Goal: Entertainment & Leisure: Consume media (video, audio)

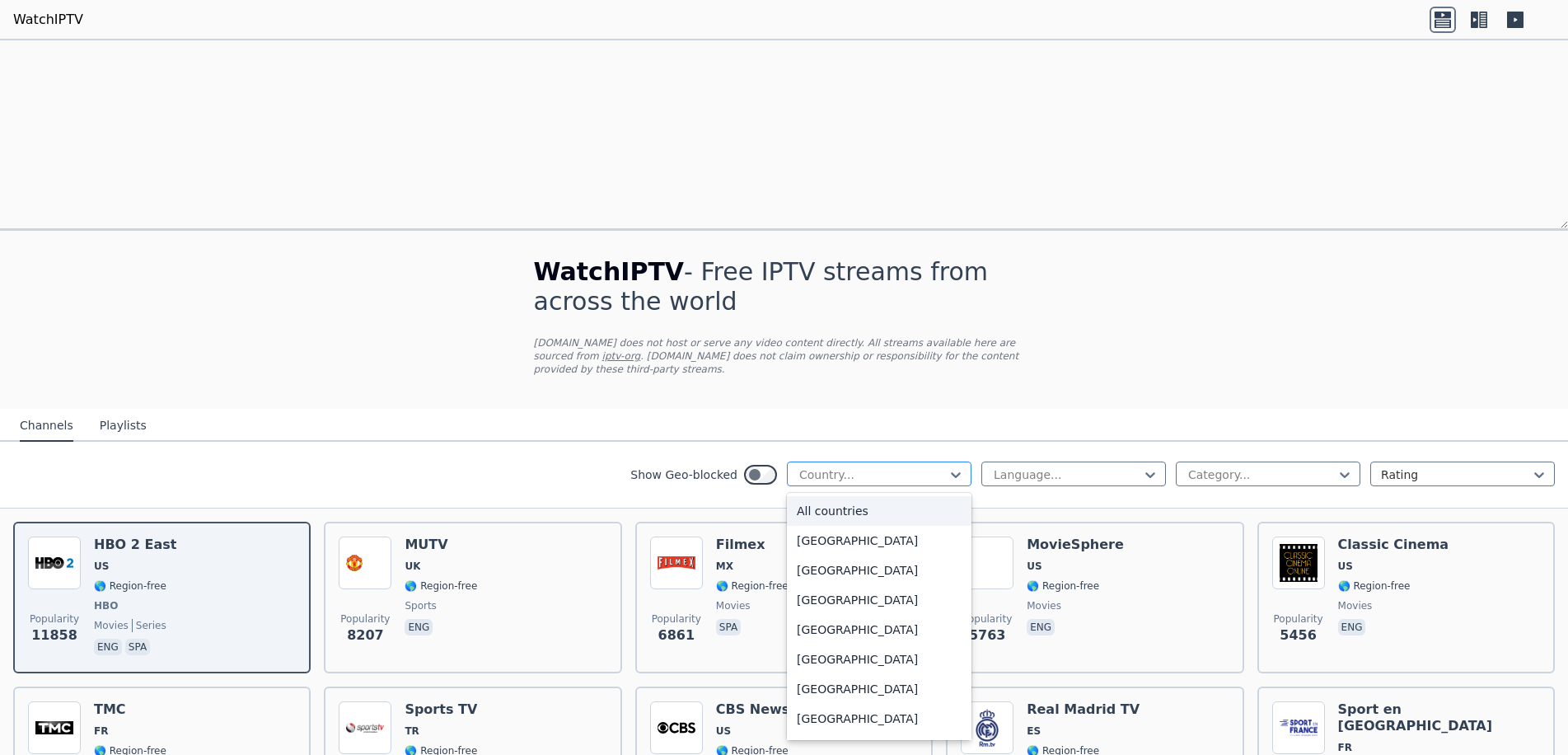
click at [913, 467] on div at bounding box center [871, 475] width 150 height 16
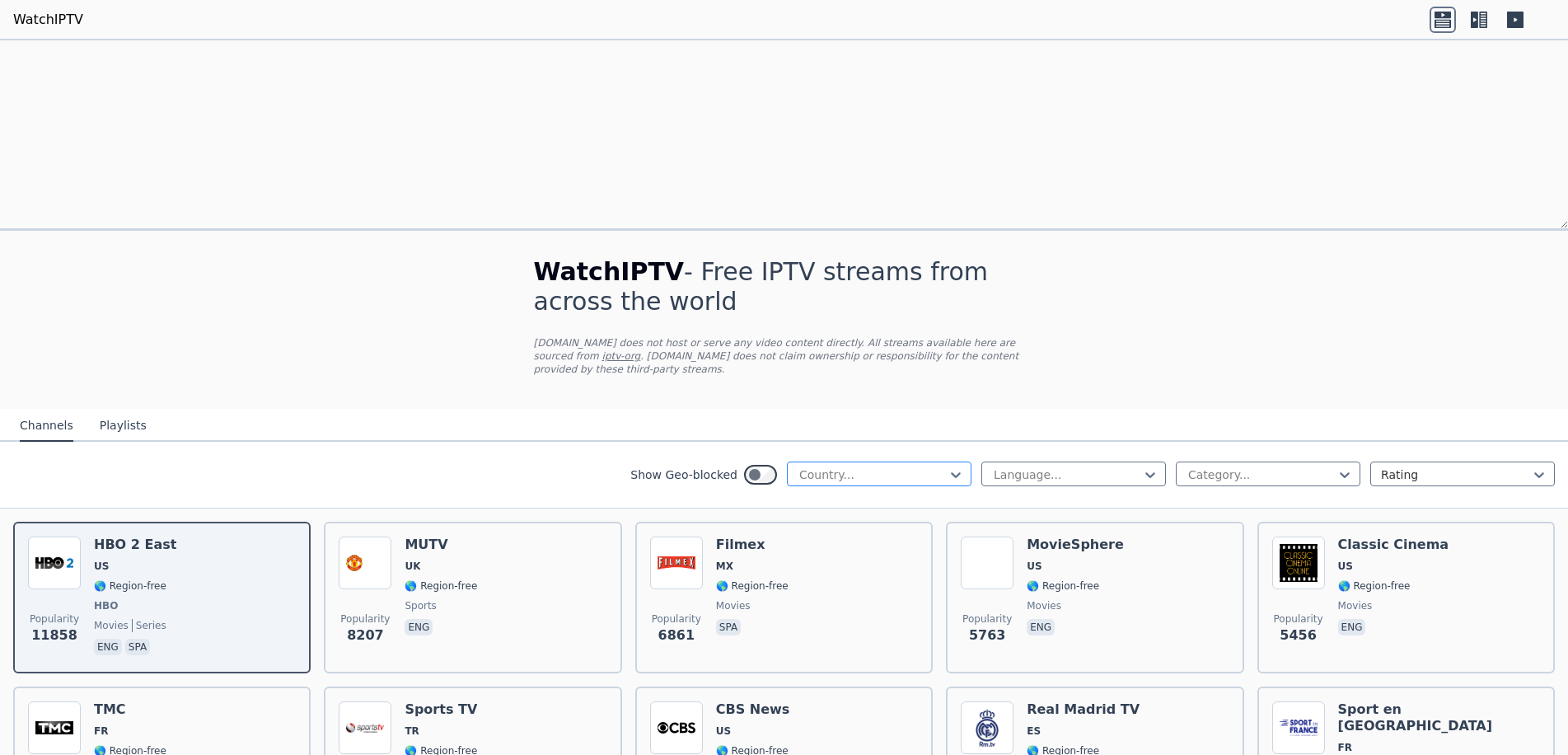
click at [913, 467] on div at bounding box center [871, 475] width 150 height 16
click at [1072, 467] on div at bounding box center [1067, 475] width 150 height 16
drag, startPoint x: 1072, startPoint y: 282, endPoint x: 1083, endPoint y: 282, distance: 11.0
click at [1072, 467] on div at bounding box center [1067, 475] width 150 height 16
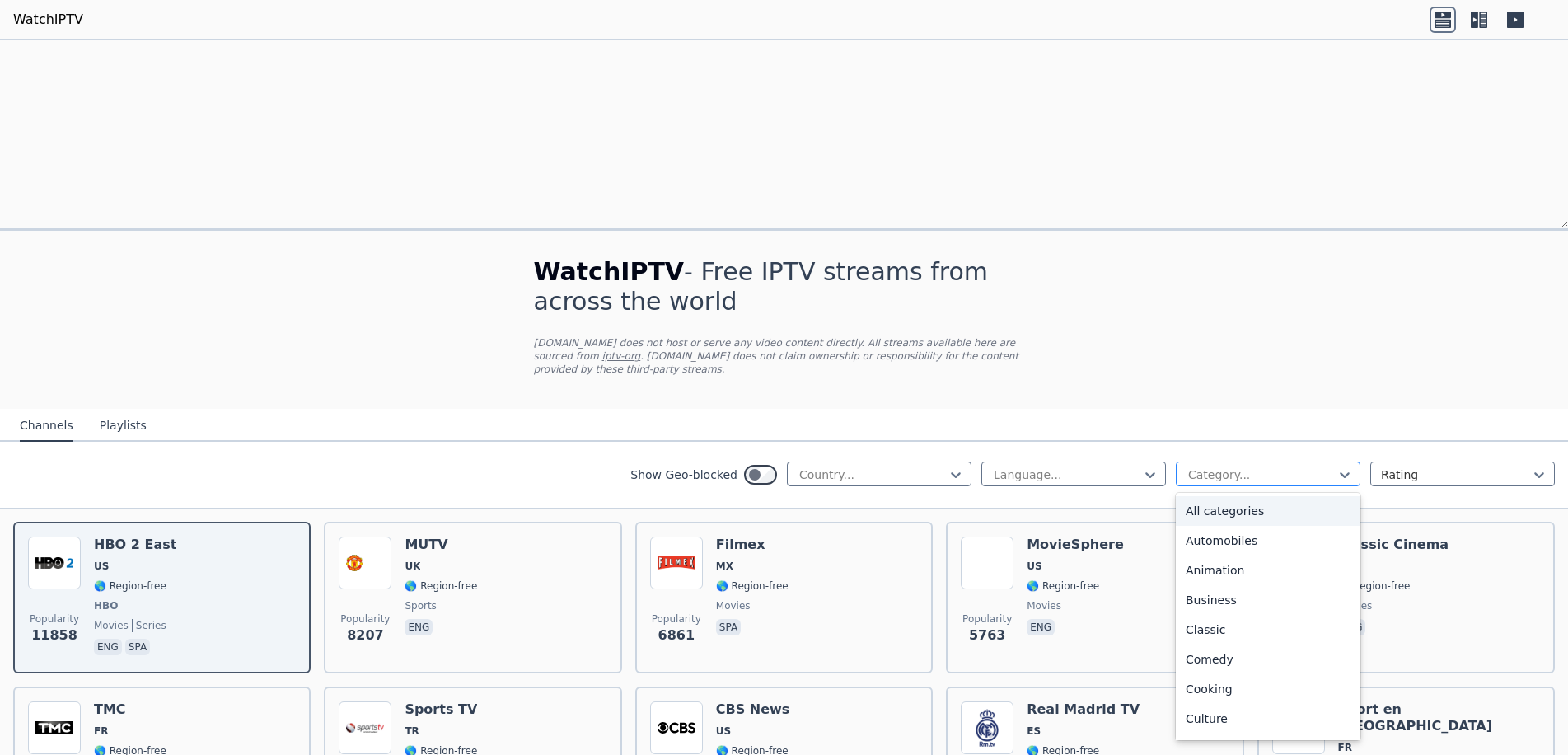
click at [1295, 467] on div at bounding box center [1261, 475] width 150 height 16
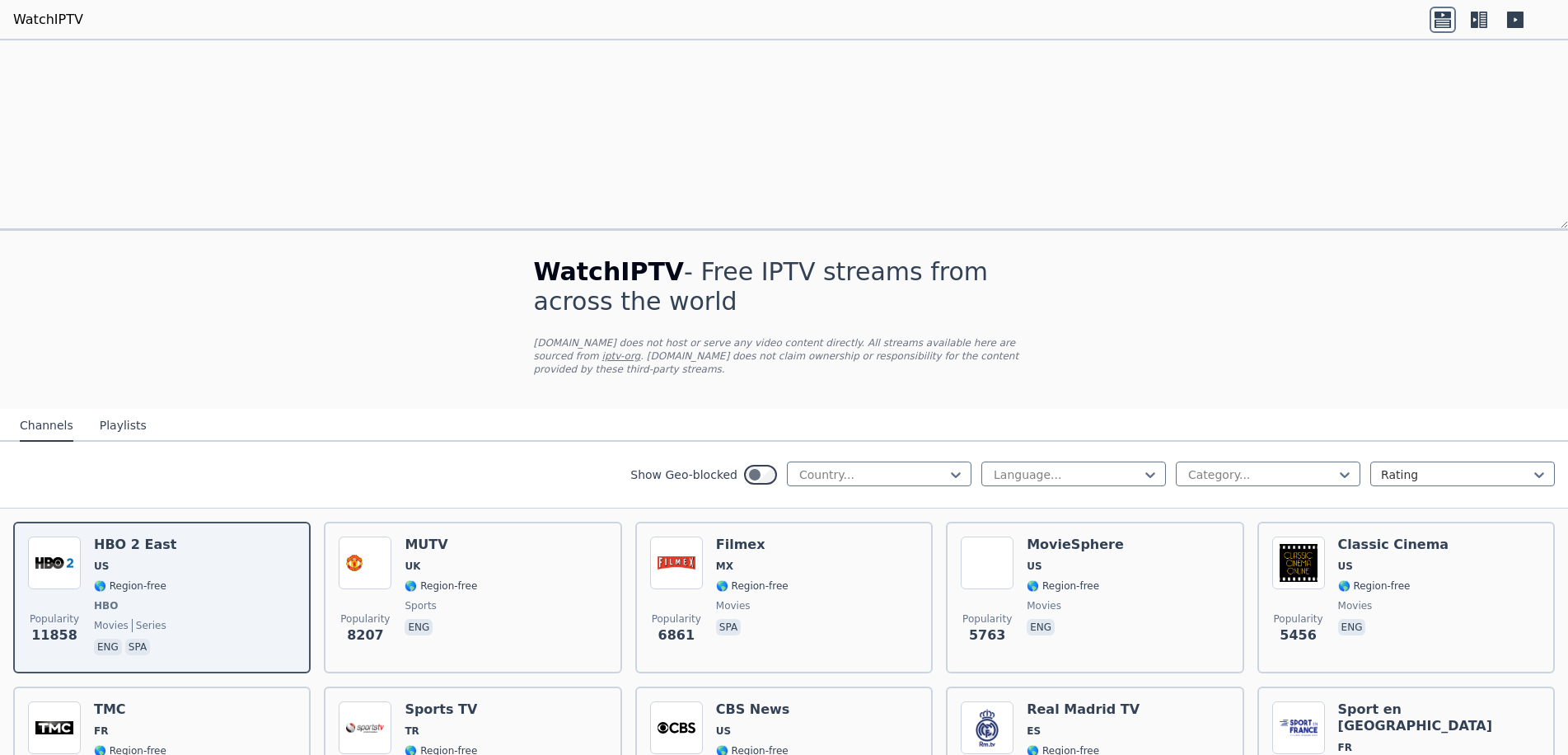
click at [100, 411] on button "Playlists" at bounding box center [123, 426] width 47 height 31
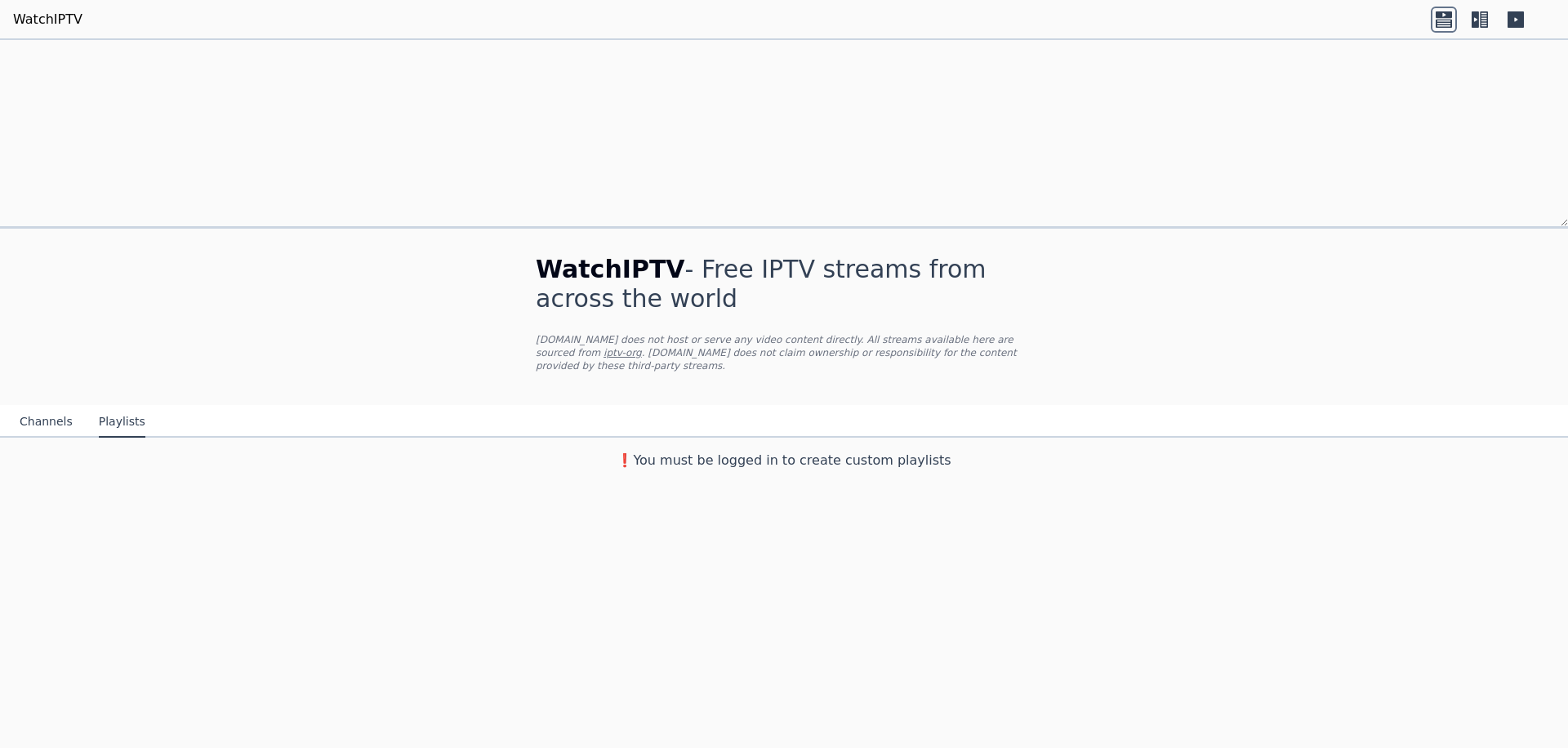
click at [42, 407] on button "Channels" at bounding box center [45, 422] width 53 height 31
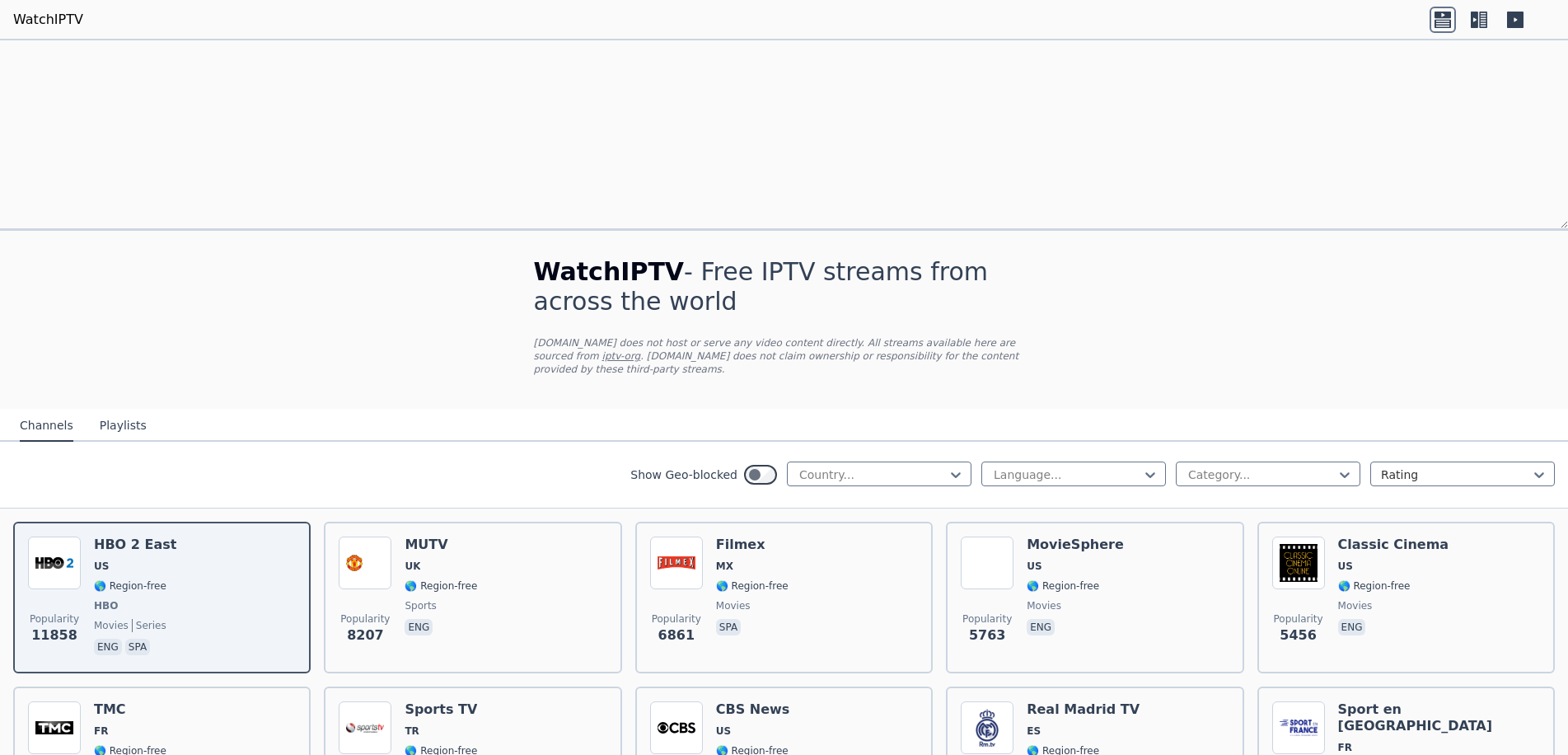
scroll to position [0, 0]
click at [1482, 27] on icon at bounding box center [1483, 19] width 9 height 16
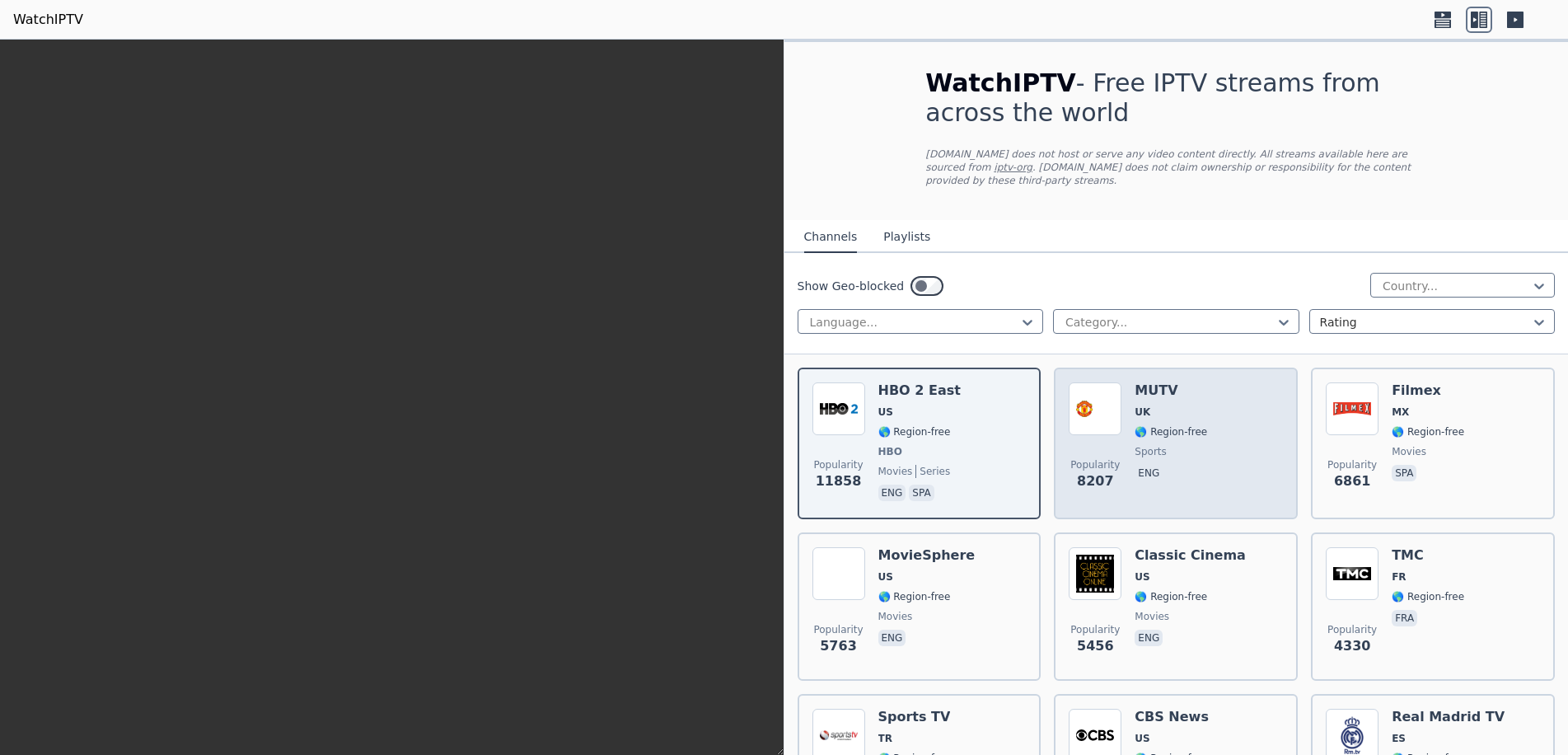
click at [1212, 383] on div "Popularity 8207 MUTV [GEOGRAPHIC_DATA] 🌎 Region-free sports eng" at bounding box center [1176, 444] width 214 height 122
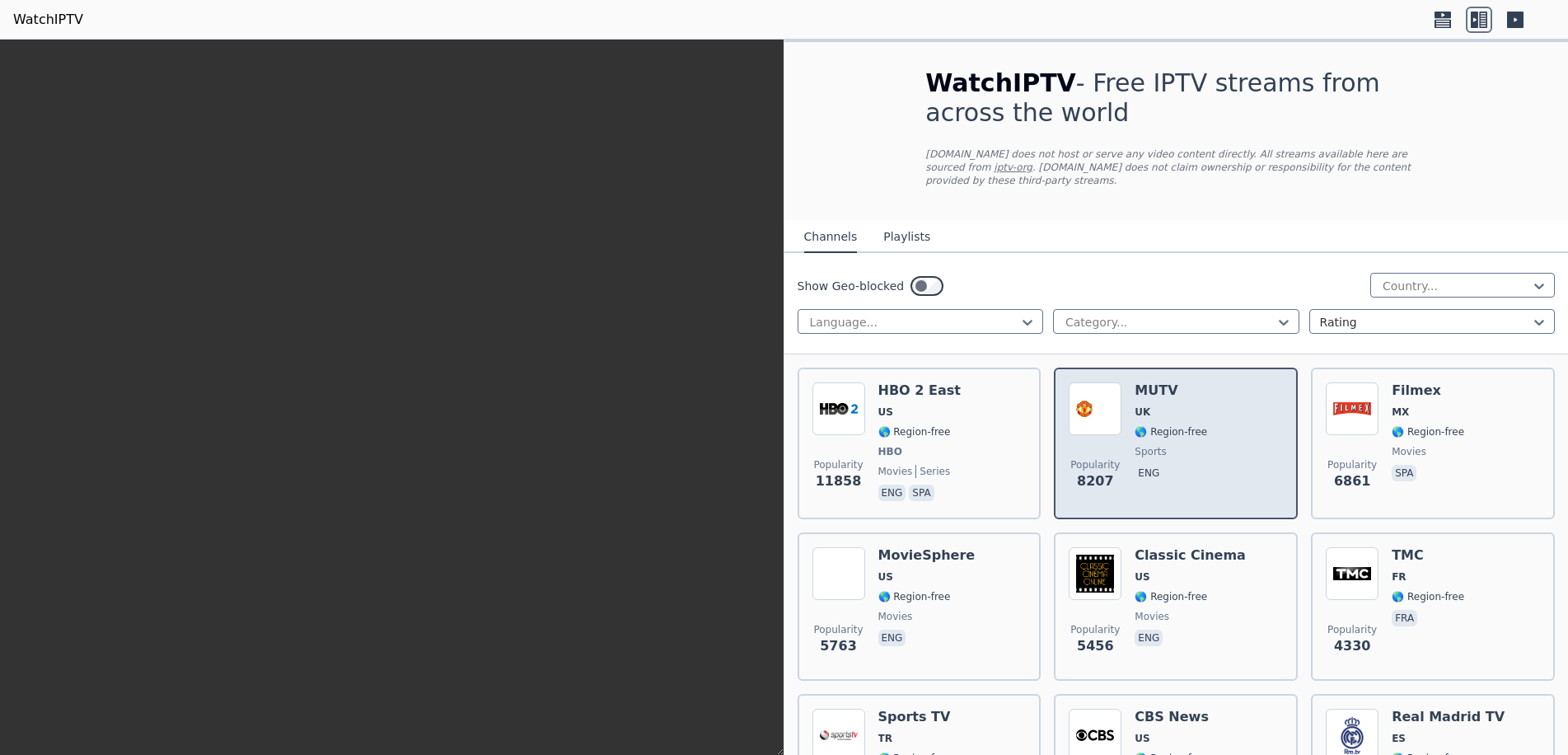
click at [1212, 383] on div "Popularity 8207 MUTV [GEOGRAPHIC_DATA] 🌎 Region-free sports eng" at bounding box center [1176, 444] width 214 height 122
click at [1168, 425] on span "🌎 Region-free" at bounding box center [1170, 432] width 72 height 14
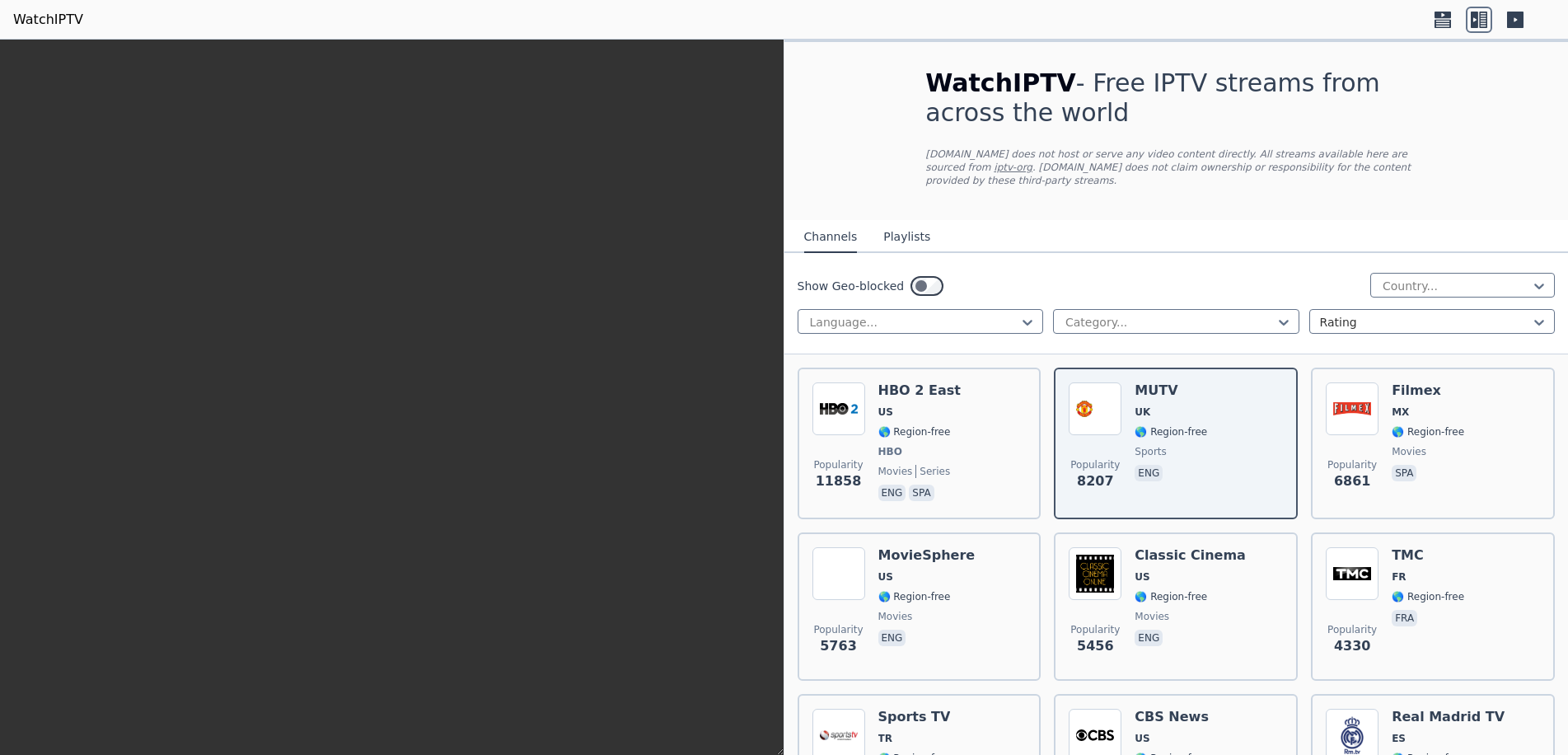
click at [1471, 14] on icon at bounding box center [1474, 19] width 8 height 16
click at [1535, 15] on div at bounding box center [1492, 19] width 126 height 26
click at [1522, 20] on icon at bounding box center [1515, 19] width 16 height 16
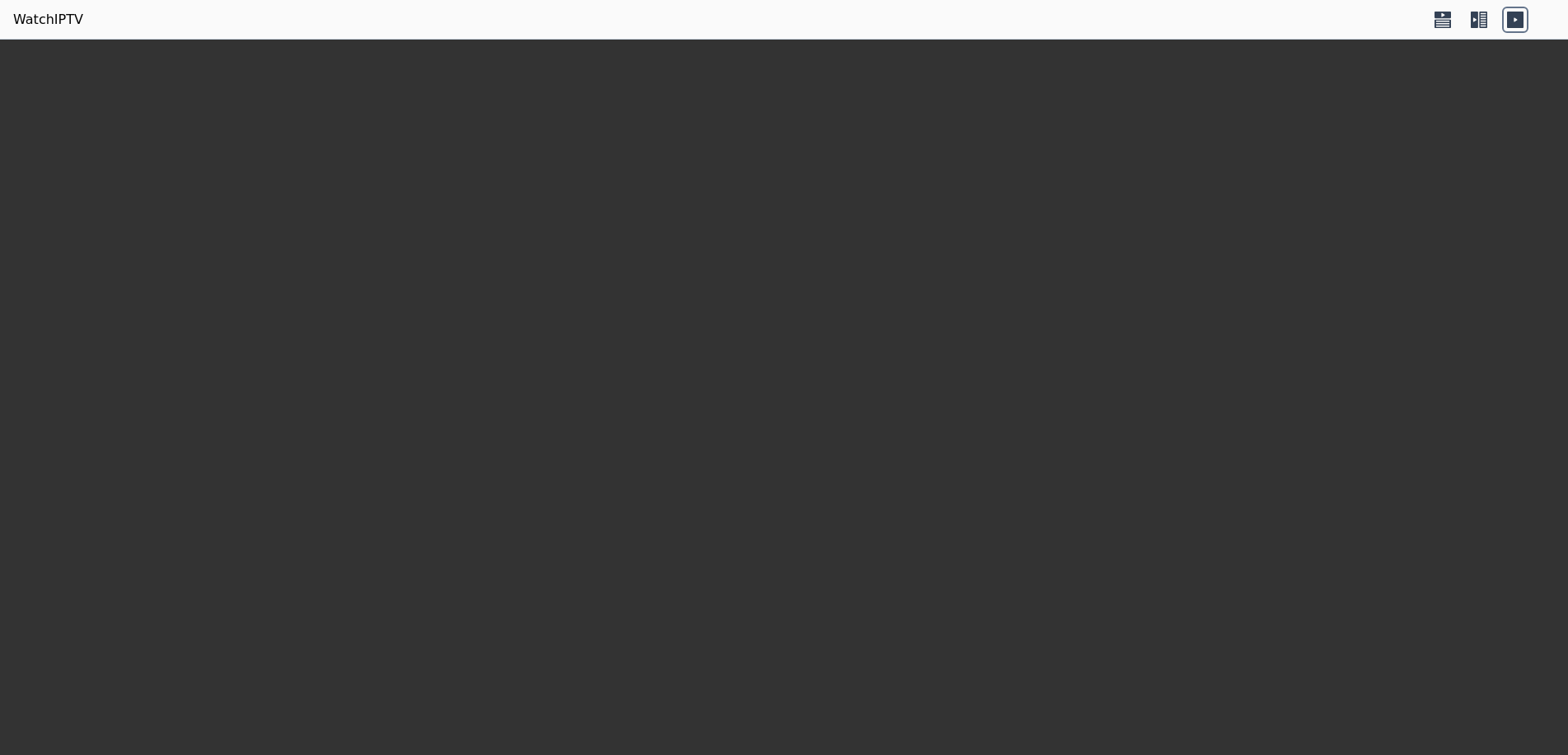
click at [1522, 20] on icon at bounding box center [1515, 19] width 16 height 16
drag, startPoint x: 1409, startPoint y: 19, endPoint x: 1419, endPoint y: 19, distance: 10.0
click at [1410, 19] on header "WatchIPTV" at bounding box center [784, 19] width 1568 height 40
click at [1447, 21] on icon at bounding box center [1441, 19] width 26 height 26
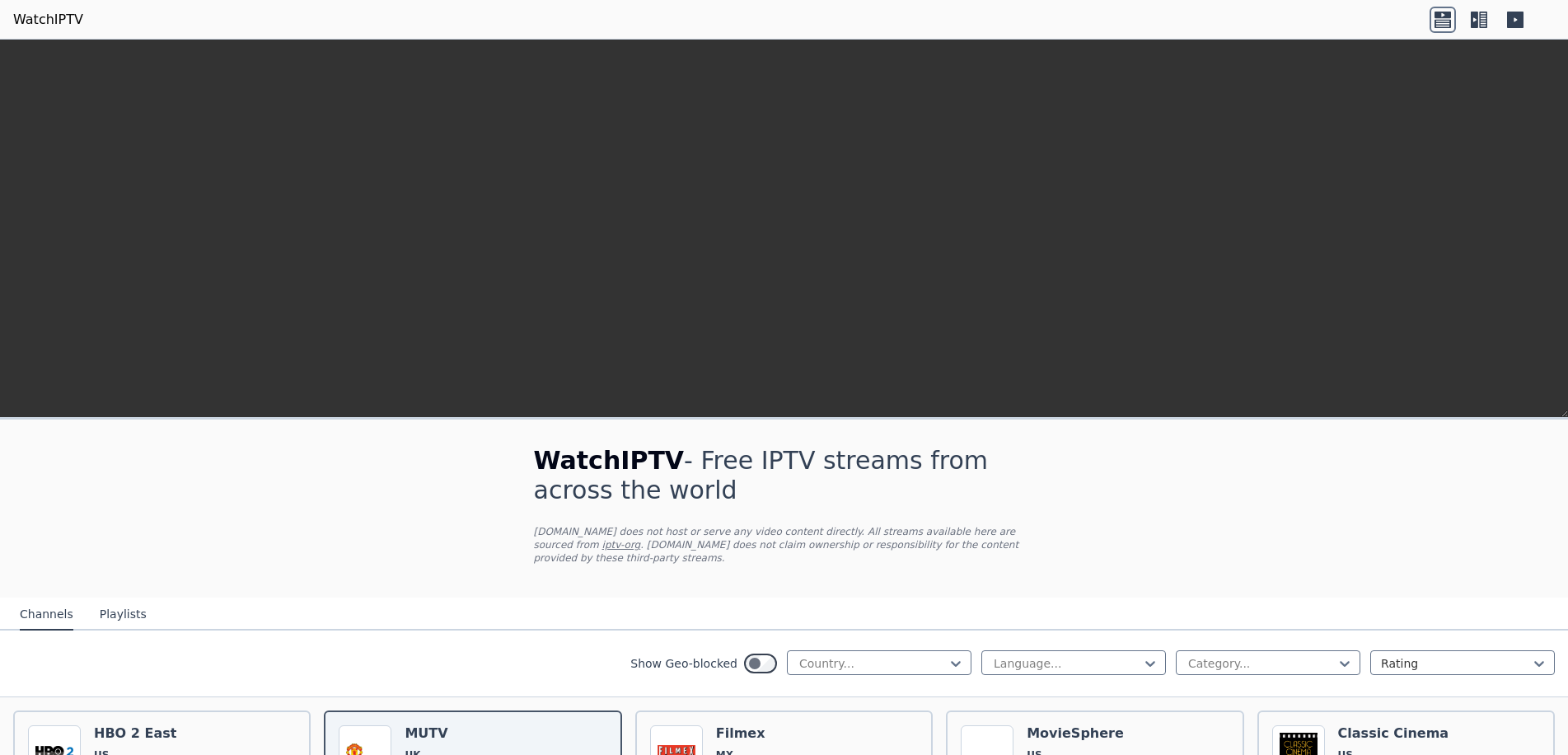
click at [1490, 23] on icon at bounding box center [1478, 19] width 26 height 26
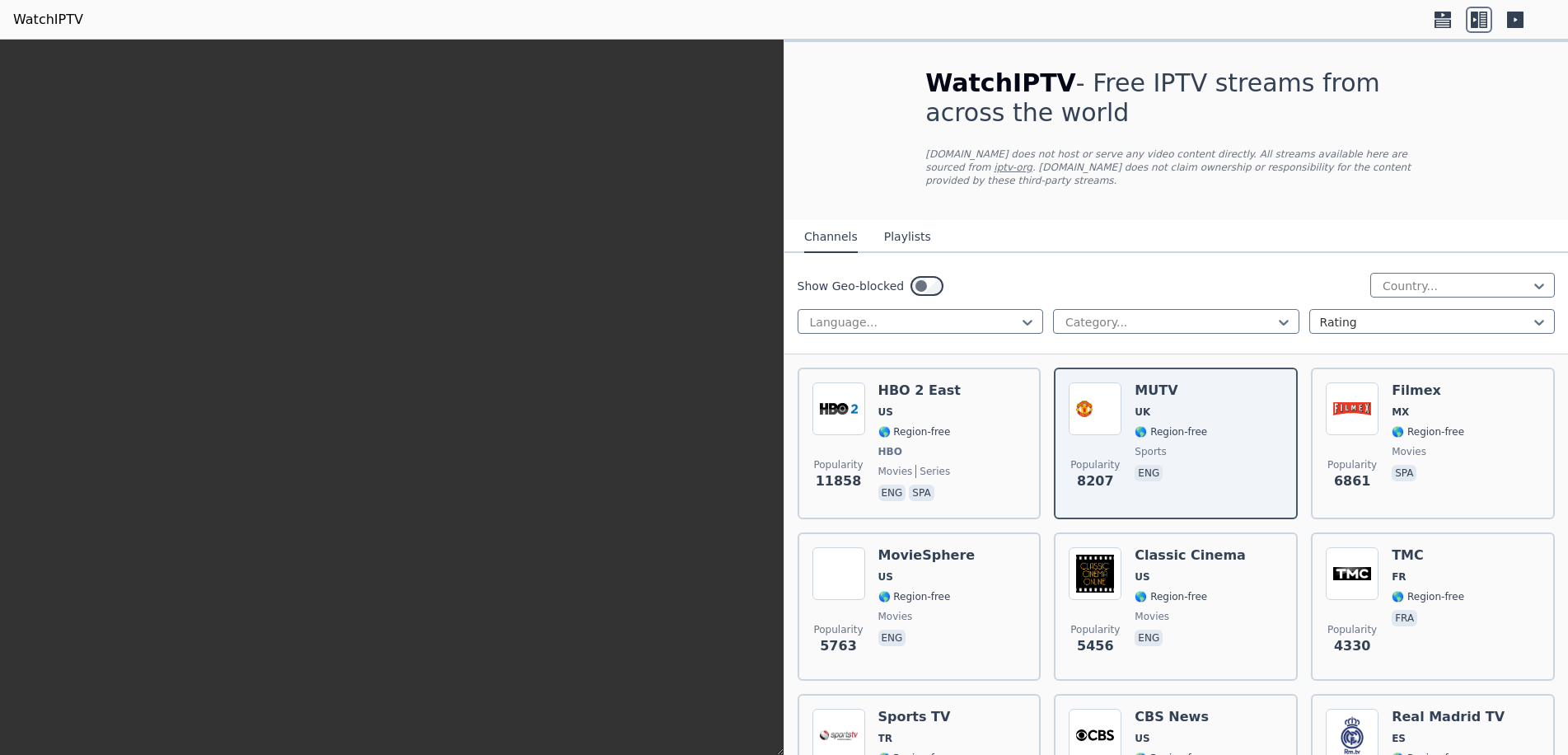
click at [1445, 20] on icon at bounding box center [1441, 19] width 26 height 26
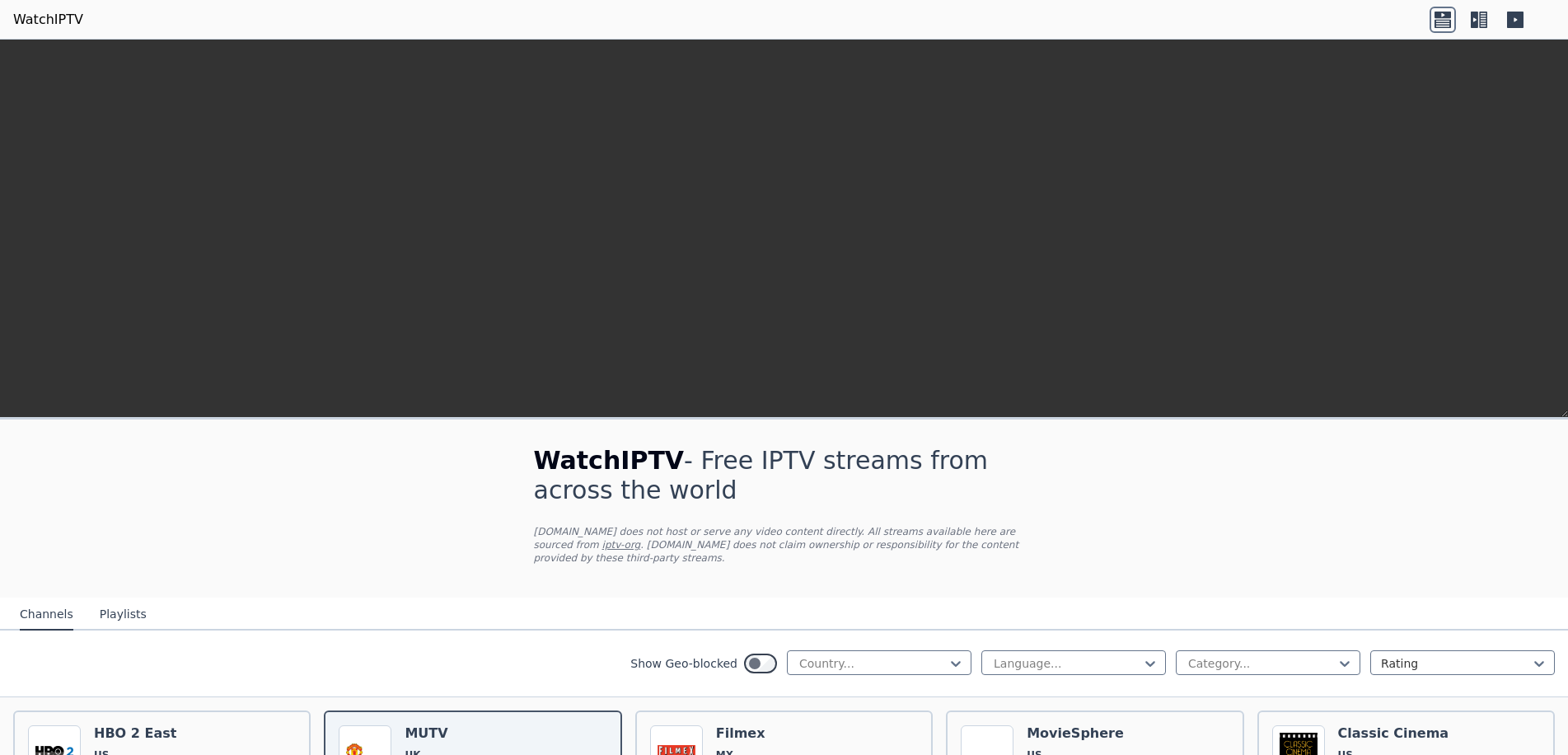
click at [1477, 28] on icon at bounding box center [1478, 19] width 26 height 26
